Goal: Check status: Check status

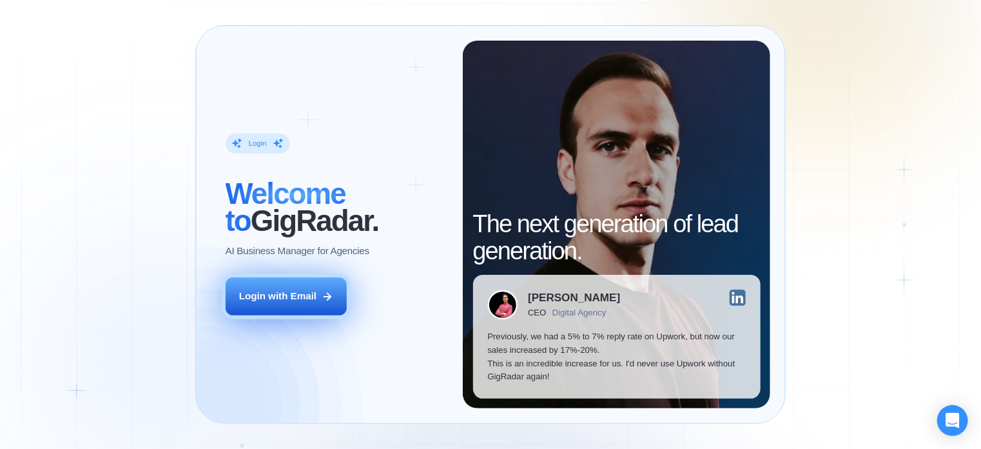
click at [311, 298] on div "Login with Email" at bounding box center [277, 296] width 77 height 14
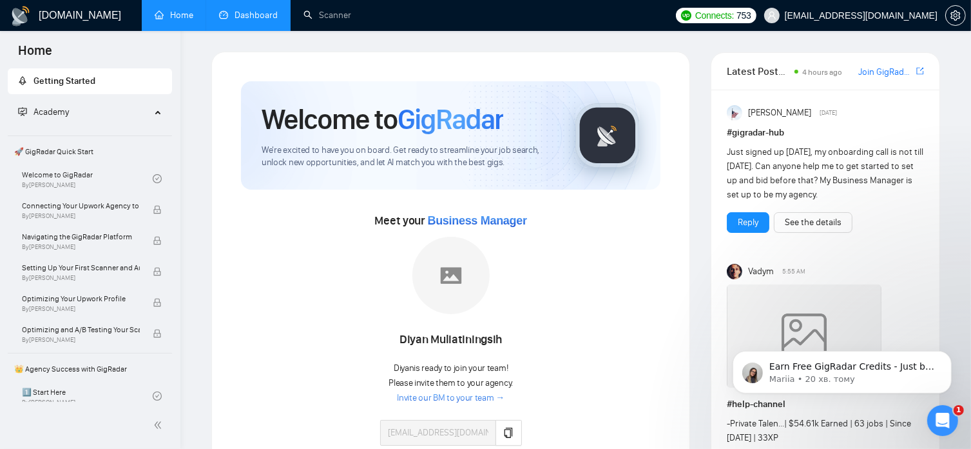
click at [260, 17] on link "Dashboard" at bounding box center [248, 15] width 59 height 11
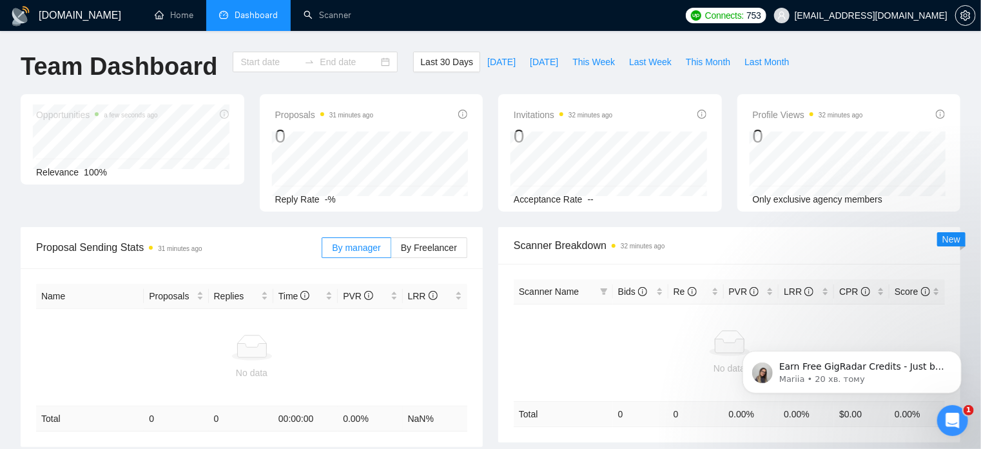
type input "[DATE]"
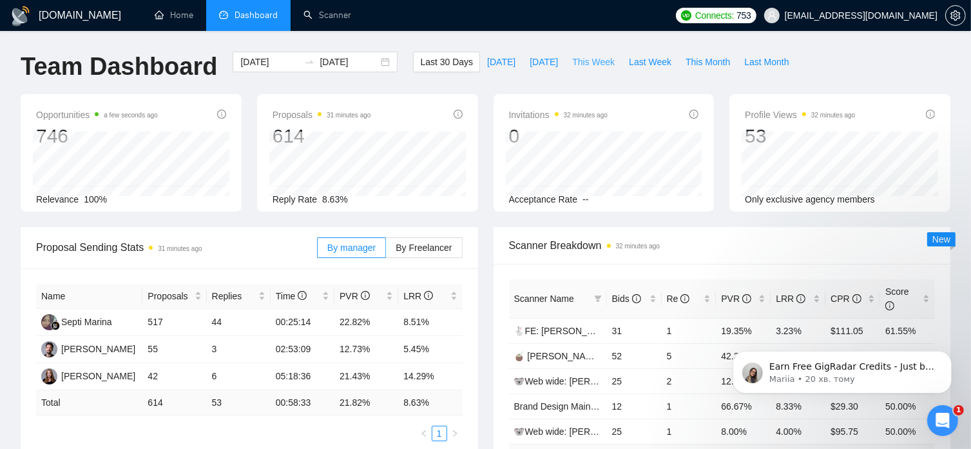
click at [589, 66] on span "This Week" at bounding box center [593, 62] width 43 height 14
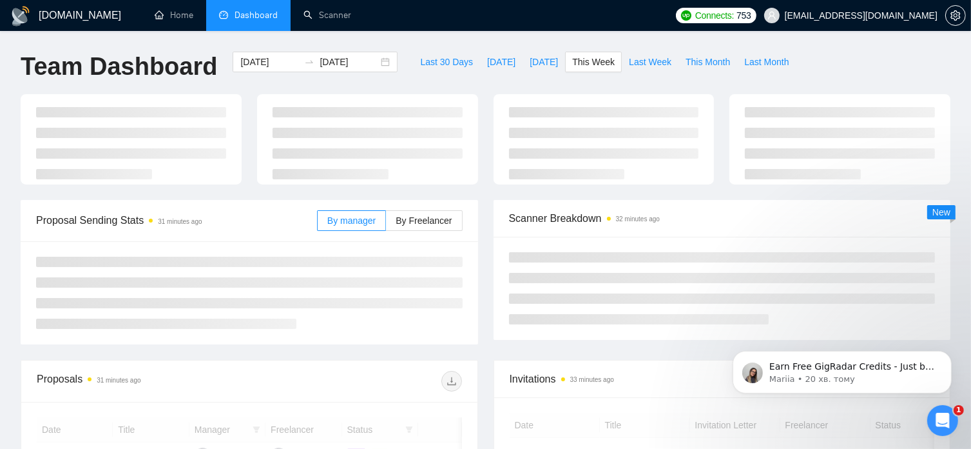
type input "[DATE]"
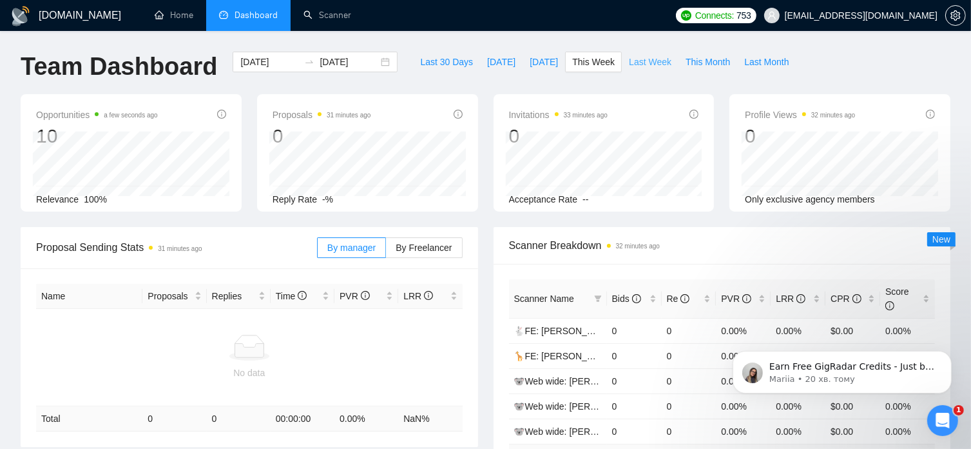
click at [629, 65] on span "Last Week" at bounding box center [650, 62] width 43 height 14
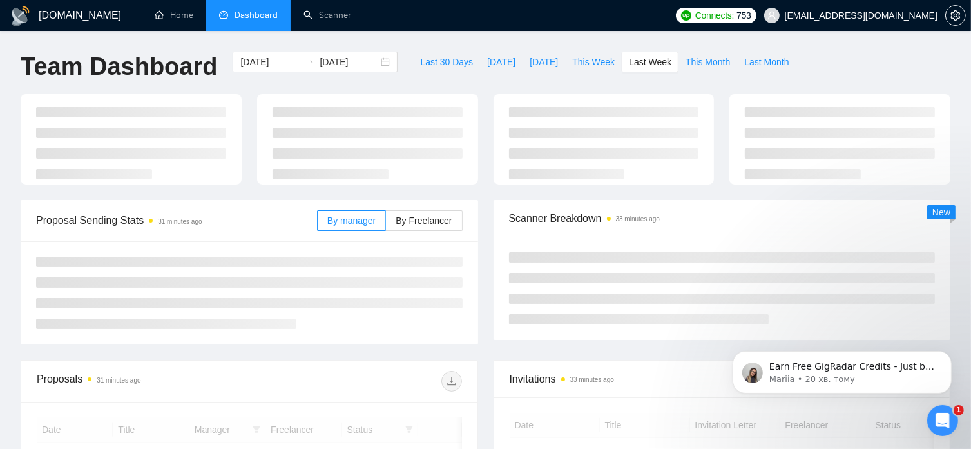
type input "[DATE]"
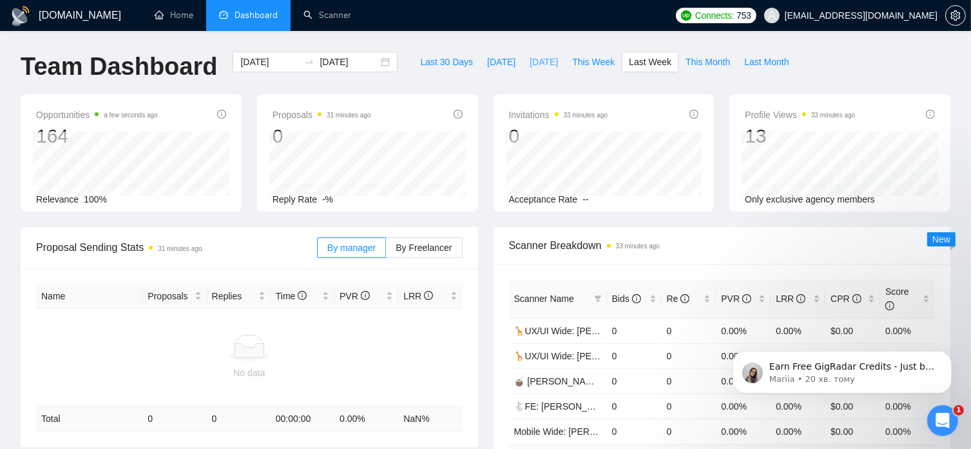
click at [539, 64] on span "[DATE]" at bounding box center [544, 62] width 28 height 14
click at [487, 61] on span "[DATE]" at bounding box center [501, 62] width 28 height 14
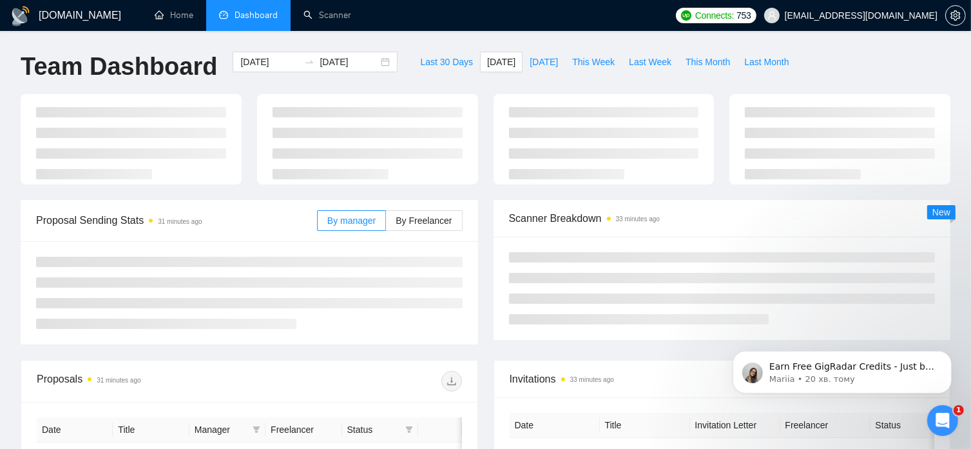
type input "[DATE]"
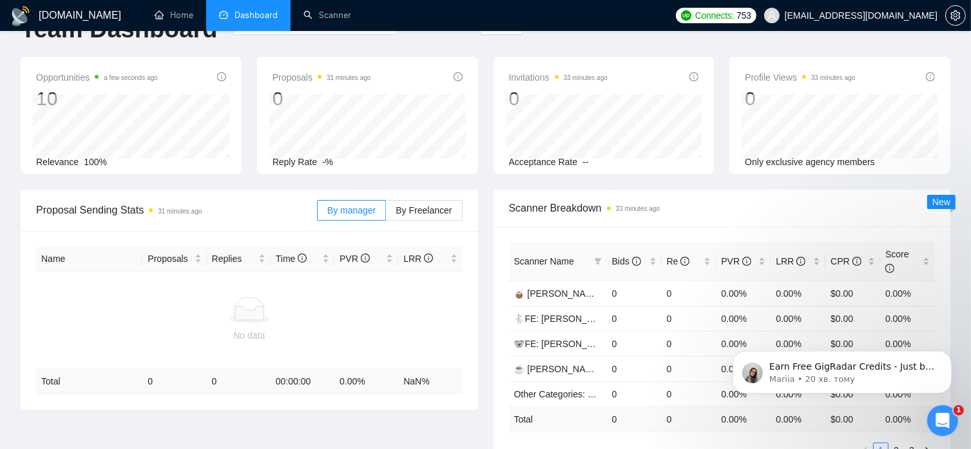
scroll to position [38, 0]
